Goal: Task Accomplishment & Management: Complete application form

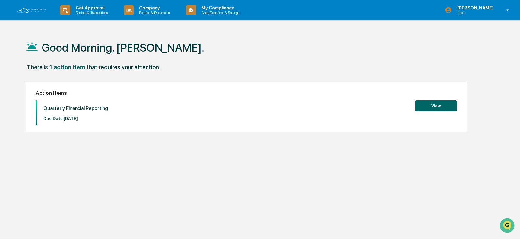
click at [440, 108] on button "View" at bounding box center [436, 105] width 42 height 11
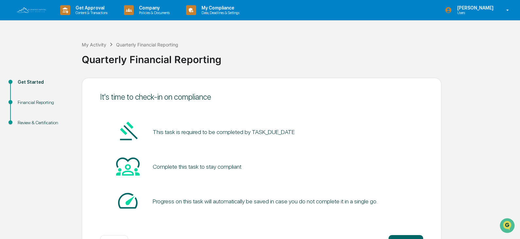
scroll to position [25, 0]
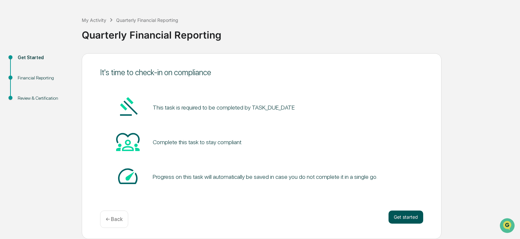
click at [402, 218] on button "Get started" at bounding box center [405, 216] width 35 height 13
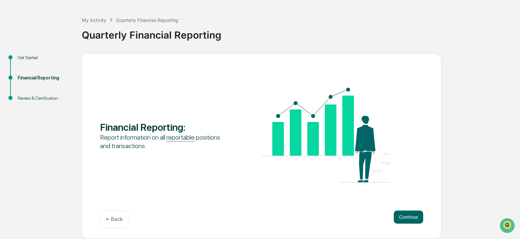
click at [402, 218] on button "Continue" at bounding box center [407, 216] width 29 height 13
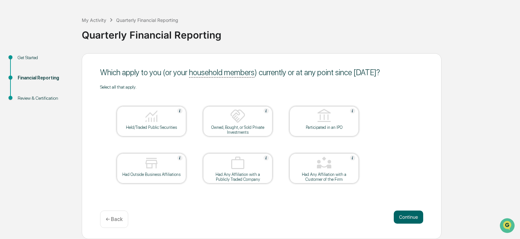
click at [142, 166] on div at bounding box center [151, 163] width 65 height 17
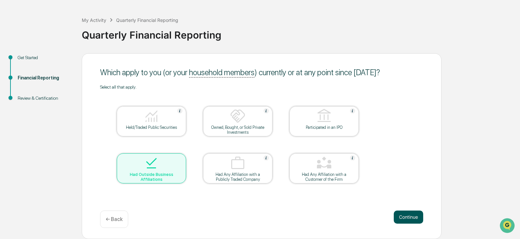
click at [407, 213] on button "Continue" at bounding box center [407, 216] width 29 height 13
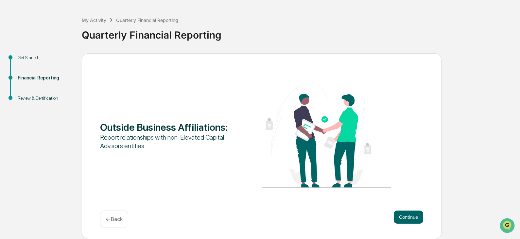
click at [119, 215] on div "← Back" at bounding box center [114, 218] width 28 height 17
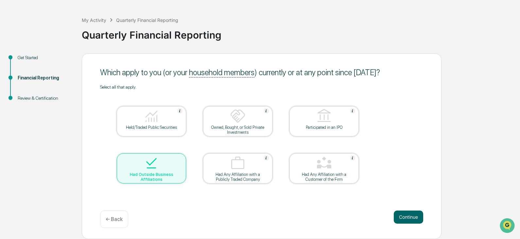
click at [146, 166] on img at bounding box center [151, 163] width 16 height 16
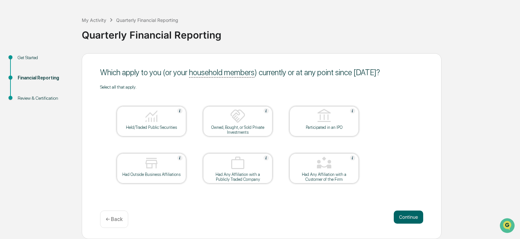
click at [326, 170] on img at bounding box center [324, 163] width 16 height 16
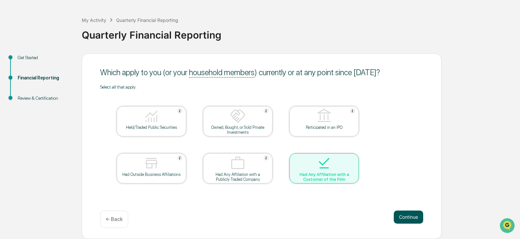
click at [403, 221] on button "Continue" at bounding box center [407, 216] width 29 height 13
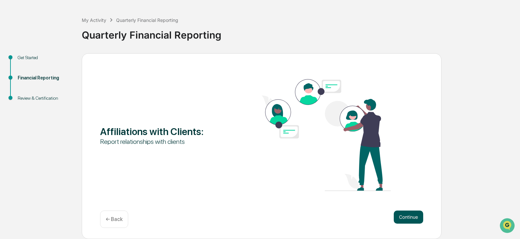
click at [407, 217] on button "Continue" at bounding box center [407, 216] width 29 height 13
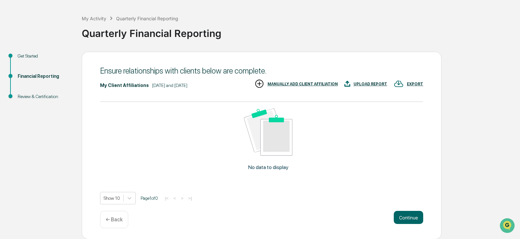
scroll to position [26, 0]
click at [403, 216] on button "Continue" at bounding box center [407, 216] width 29 height 13
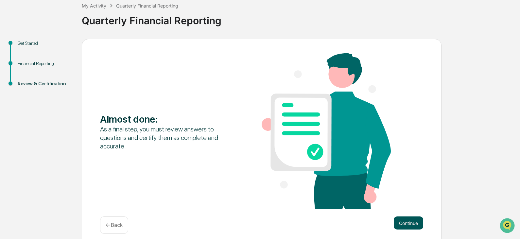
scroll to position [45, 0]
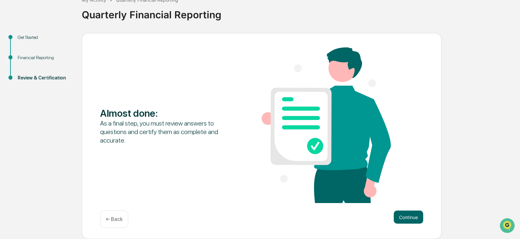
click at [106, 218] on p "← Back" at bounding box center [114, 219] width 17 height 6
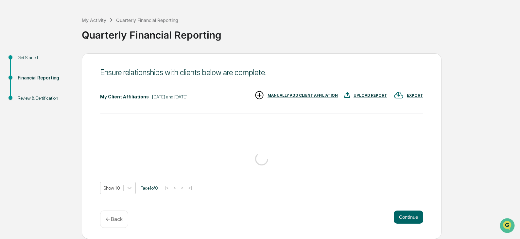
scroll to position [26, 0]
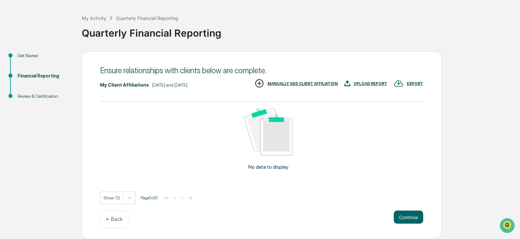
click at [111, 217] on p "← Back" at bounding box center [114, 219] width 17 height 6
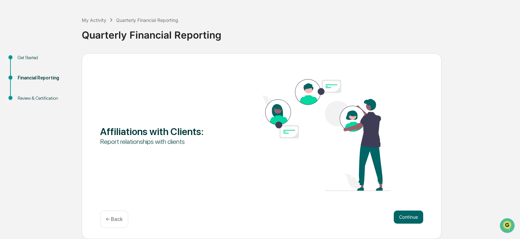
click at [111, 217] on p "← Back" at bounding box center [114, 219] width 17 height 6
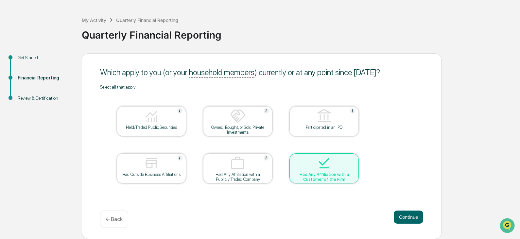
click at [324, 164] on img at bounding box center [324, 163] width 16 height 16
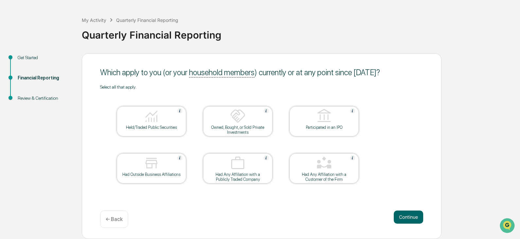
drag, startPoint x: 157, startPoint y: 162, endPoint x: 162, endPoint y: 166, distance: 6.7
click at [157, 162] on img at bounding box center [151, 163] width 16 height 16
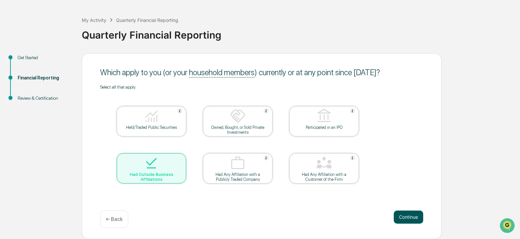
click at [409, 214] on button "Continue" at bounding box center [407, 216] width 29 height 13
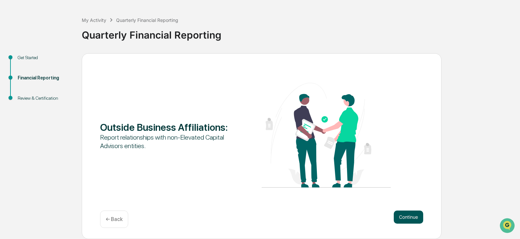
click at [410, 217] on button "Continue" at bounding box center [407, 216] width 29 height 13
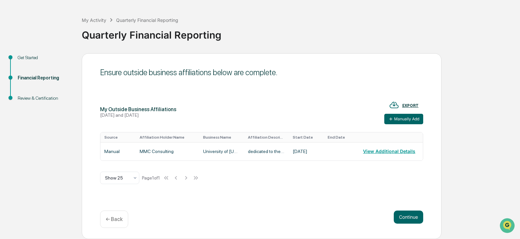
click at [113, 220] on p "← Back" at bounding box center [114, 219] width 17 height 6
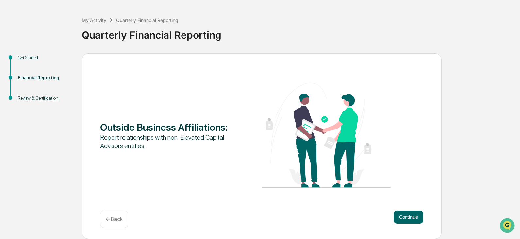
click at [113, 220] on p "← Back" at bounding box center [114, 219] width 17 height 6
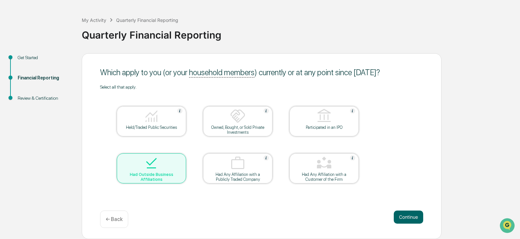
click at [137, 178] on div "Had Outside Business Affiliations" at bounding box center [151, 177] width 59 height 10
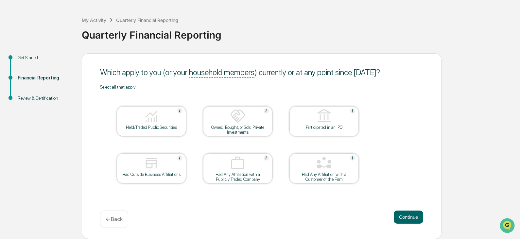
drag, startPoint x: 319, startPoint y: 173, endPoint x: 342, endPoint y: 175, distance: 24.0
click at [319, 173] on div "Had Any Affiliation with a Customer of the Firm" at bounding box center [323, 177] width 59 height 10
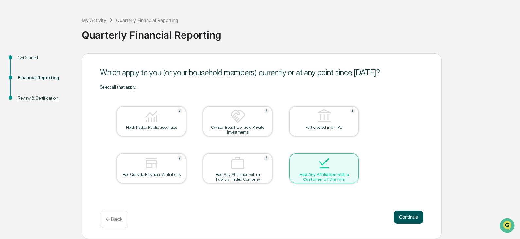
click at [409, 220] on button "Continue" at bounding box center [407, 216] width 29 height 13
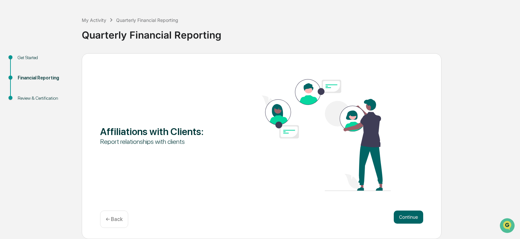
click at [409, 220] on button "Continue" at bounding box center [407, 216] width 29 height 13
